Goal: Obtain resource: Download file/media

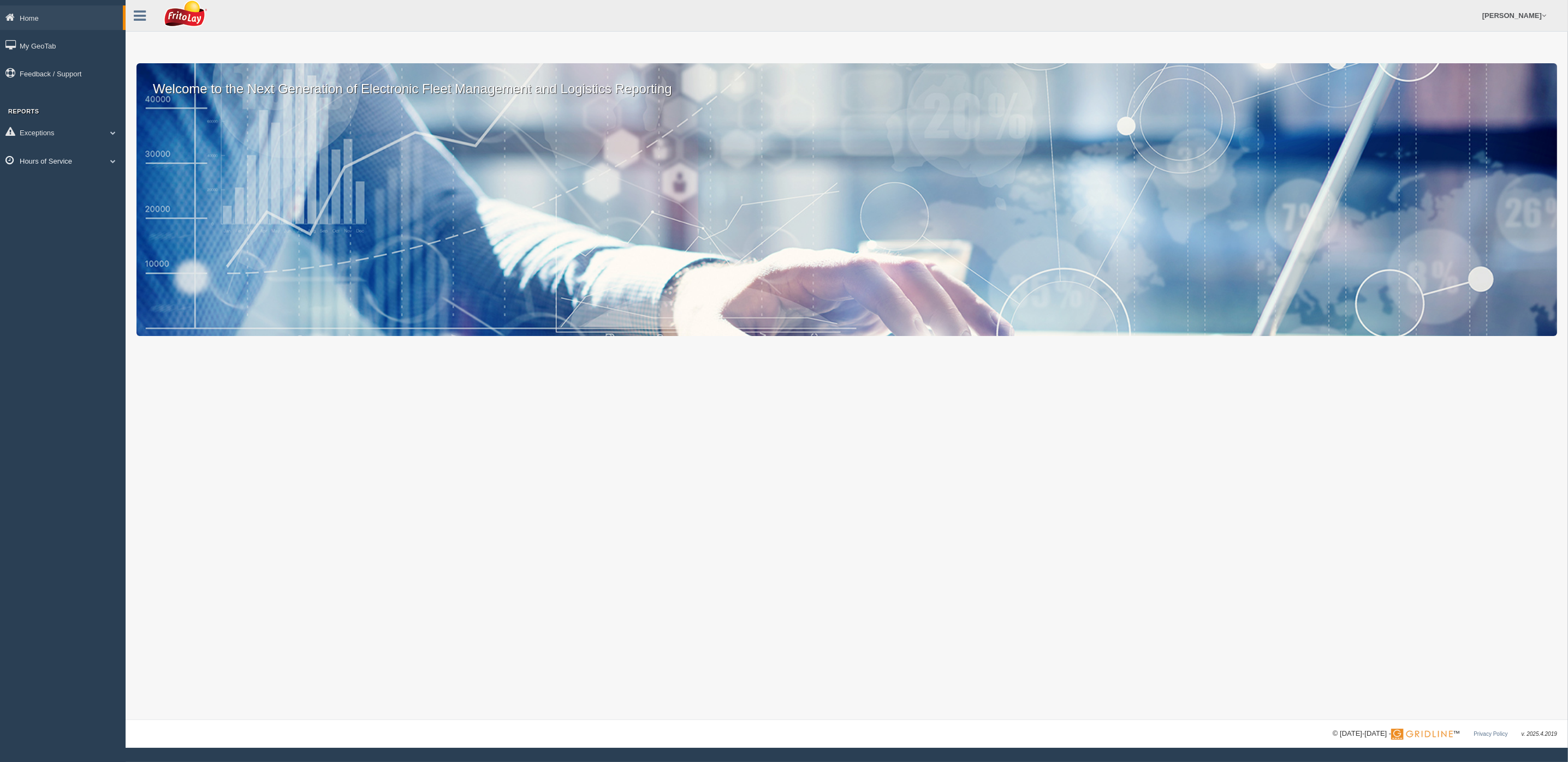
click at [112, 158] on span at bounding box center [113, 161] width 14 height 6
click at [54, 219] on link "HOS Violations" at bounding box center [71, 225] width 103 height 20
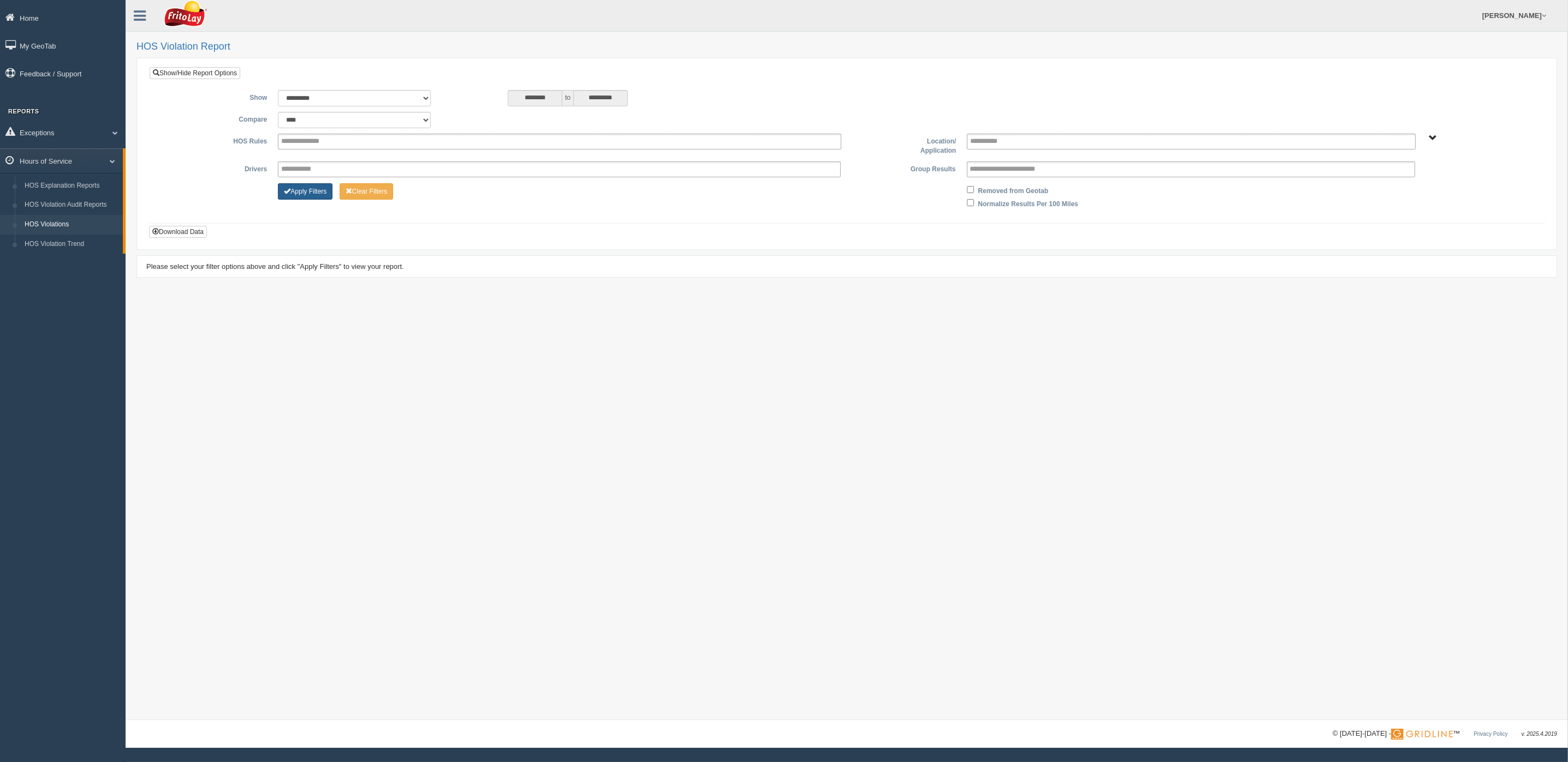
click at [310, 188] on button "Apply Filters" at bounding box center [305, 191] width 54 height 16
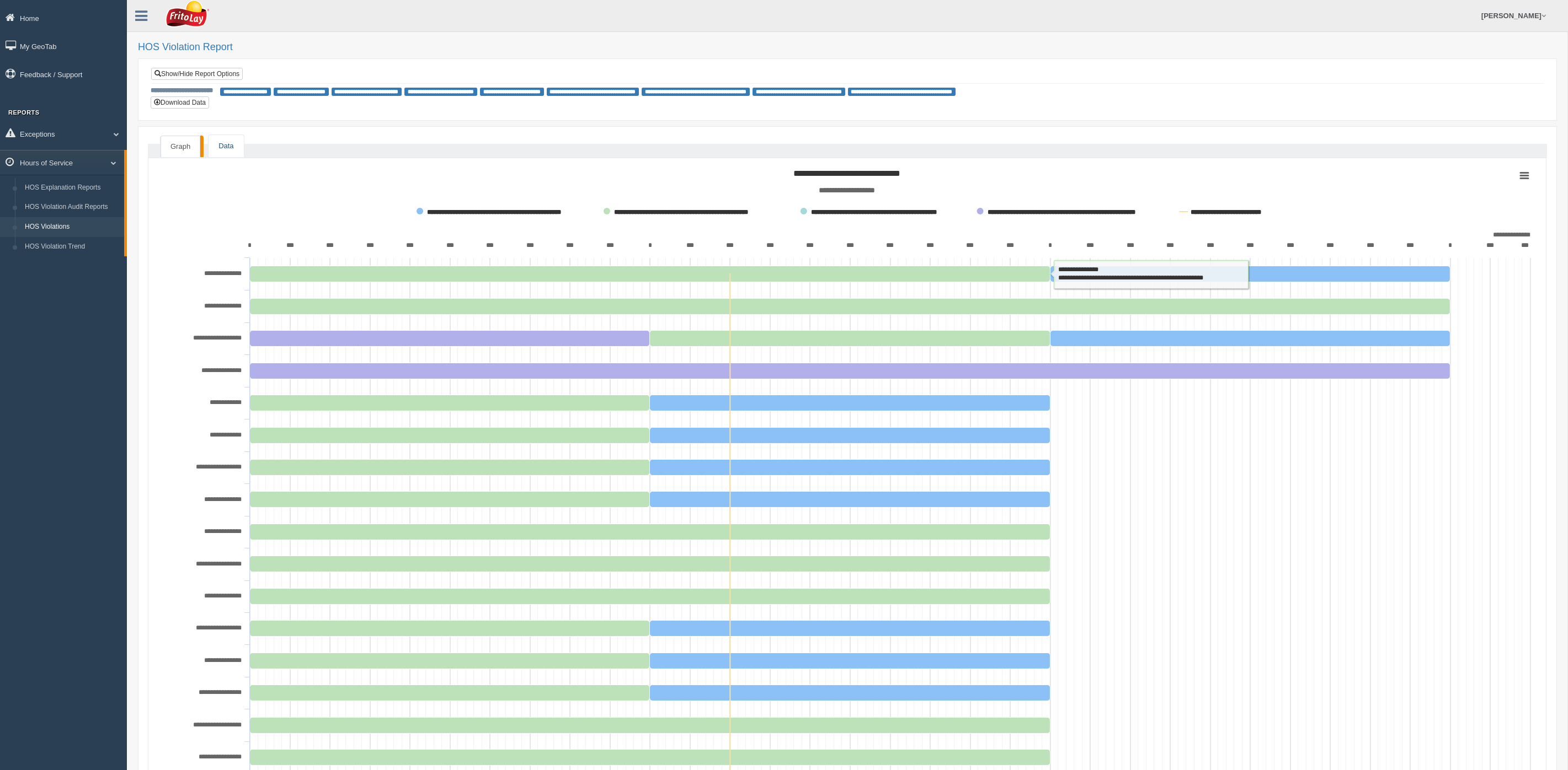
click at [226, 145] on link "Data" at bounding box center [226, 147] width 35 height 23
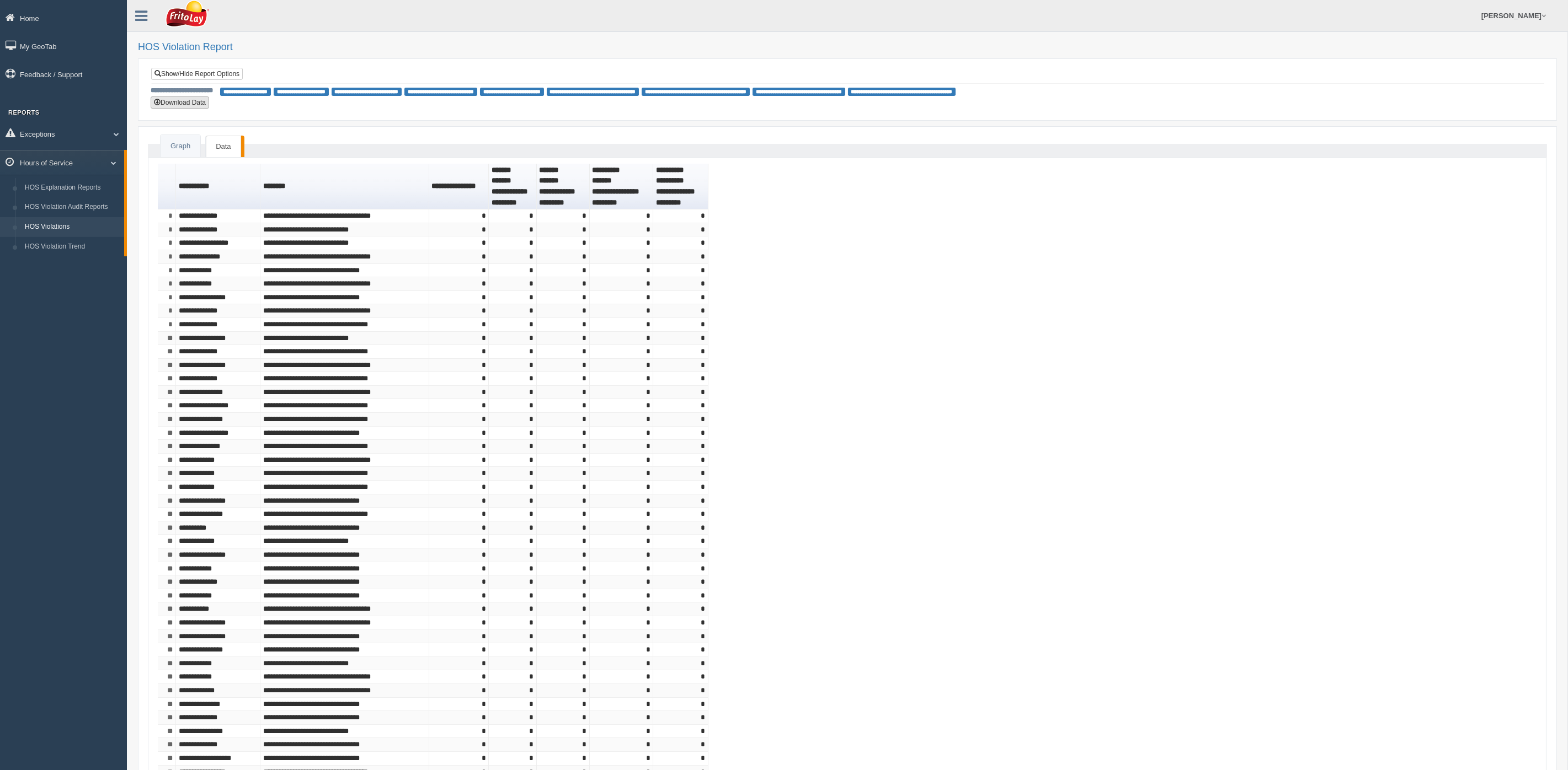
click at [175, 100] on button "Download Data" at bounding box center [180, 102] width 58 height 12
